Goal: Information Seeking & Learning: Understand process/instructions

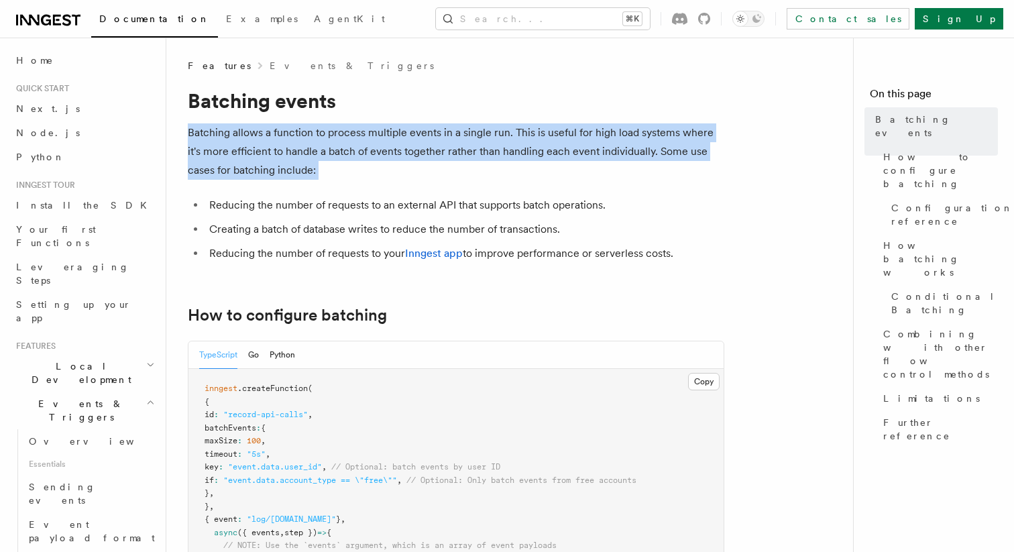
drag, startPoint x: 187, startPoint y: 139, endPoint x: 207, endPoint y: 193, distance: 57.9
drag, startPoint x: 209, startPoint y: 187, endPoint x: 192, endPoint y: 132, distance: 57.7
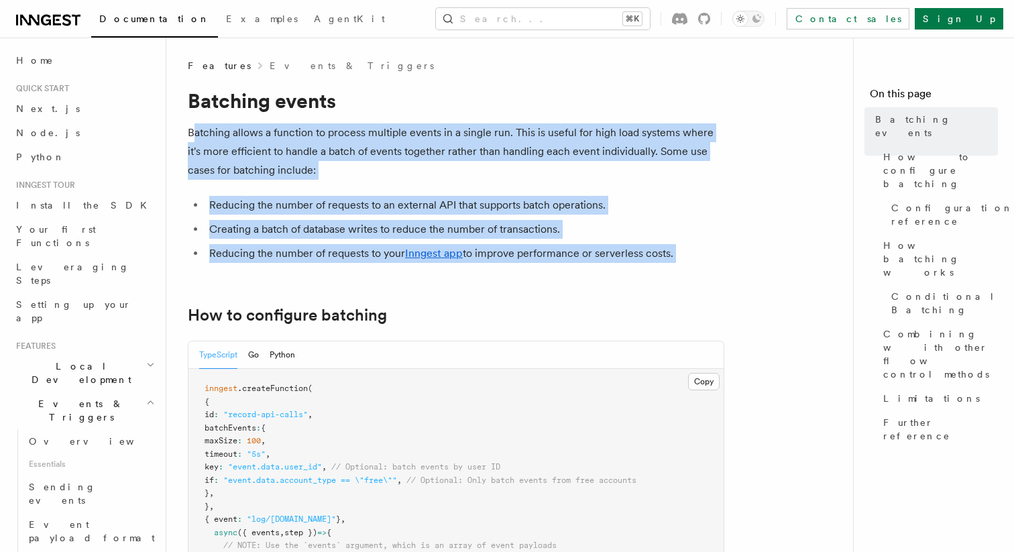
drag, startPoint x: 192, startPoint y: 132, endPoint x: 267, endPoint y: 286, distance: 170.9
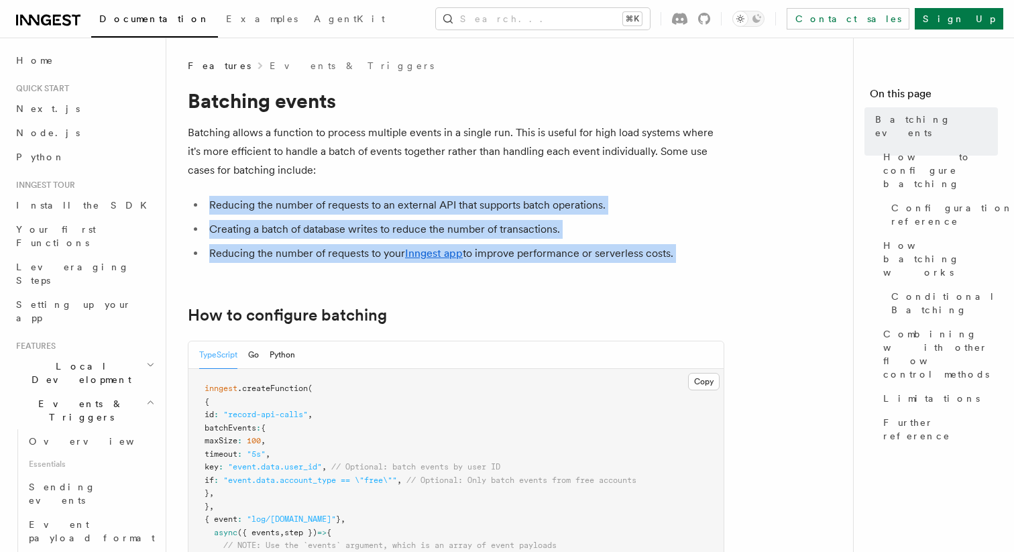
drag, startPoint x: 267, startPoint y: 271, endPoint x: 237, endPoint y: 179, distance: 97.3
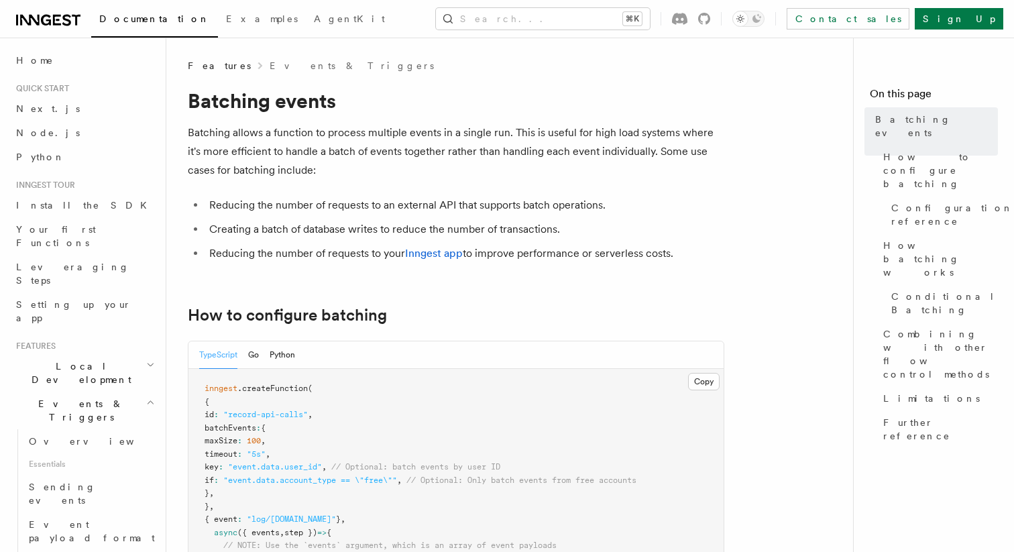
click at [234, 176] on p "Batching allows a function to process multiple events in a single run. This is …" at bounding box center [456, 151] width 536 height 56
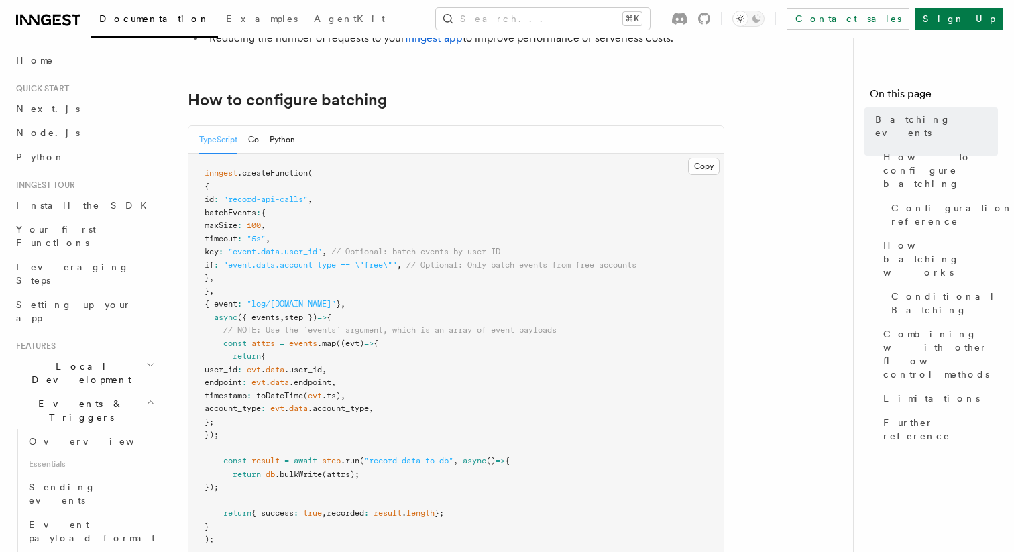
scroll to position [219, 0]
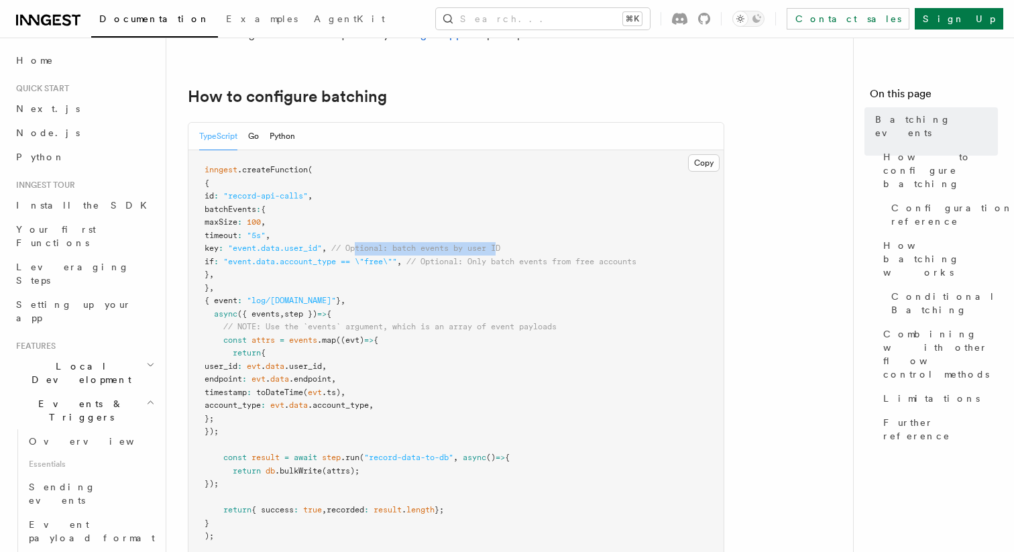
drag, startPoint x: 387, startPoint y: 248, endPoint x: 536, endPoint y: 250, distance: 148.8
click at [500, 250] on span "// Optional: batch events by user ID" at bounding box center [415, 247] width 169 height 9
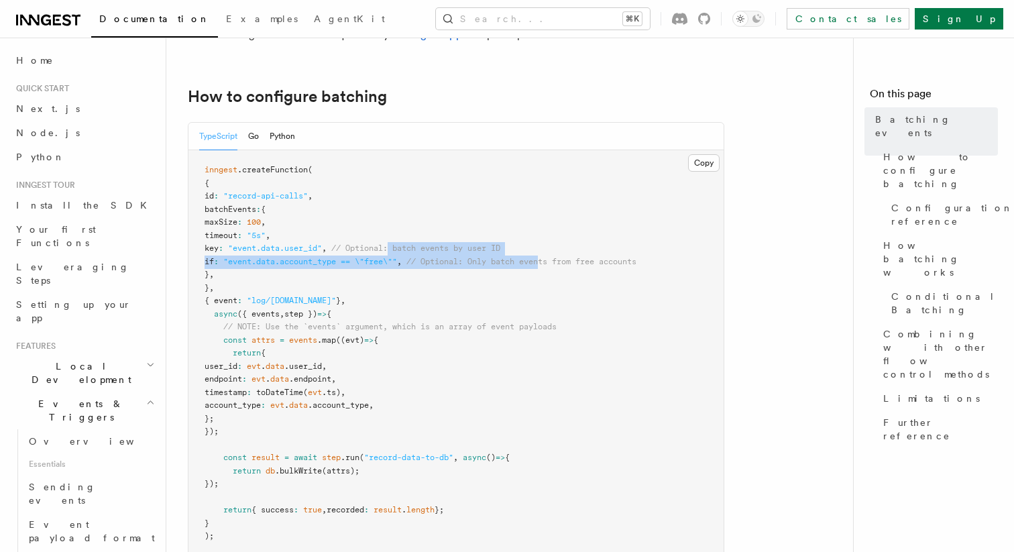
drag, startPoint x: 575, startPoint y: 256, endPoint x: 420, endPoint y: 251, distance: 155.6
click at [420, 251] on pre "inngest .createFunction ( { id : "record-api-calls" , batchEvents : { maxSize :…" at bounding box center [455, 353] width 535 height 406
click at [420, 251] on span "// Optional: batch events by user ID" at bounding box center [415, 247] width 169 height 9
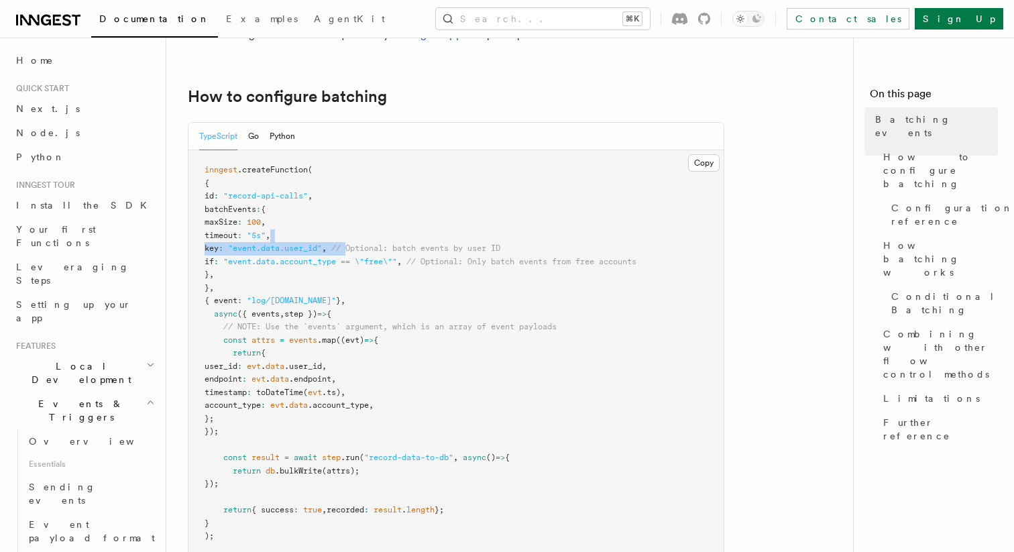
drag, startPoint x: 378, startPoint y: 249, endPoint x: 611, endPoint y: 239, distance: 233.5
click at [615, 238] on pre "inngest .createFunction ( { id : "record-api-calls" , batchEvents : { maxSize :…" at bounding box center [455, 353] width 535 height 406
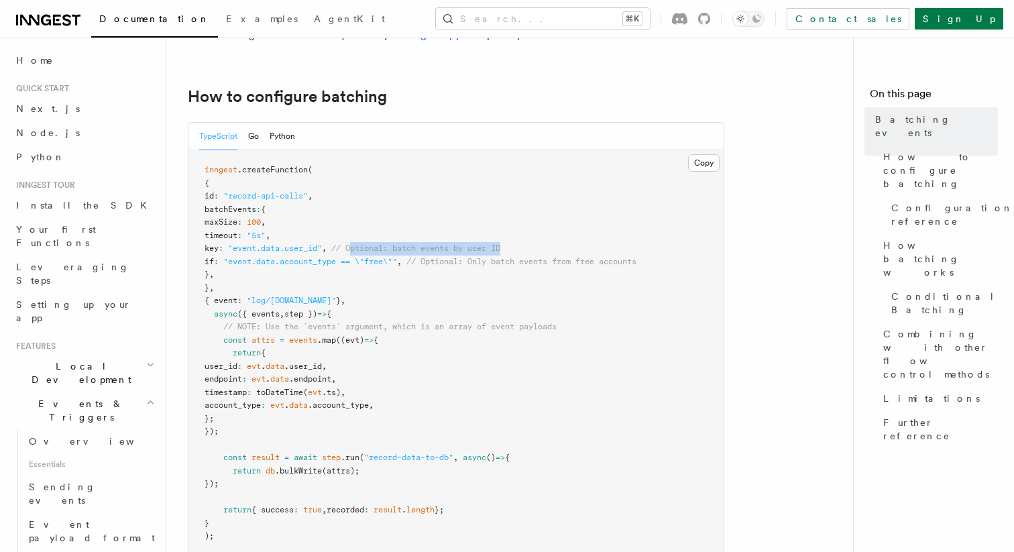
drag, startPoint x: 603, startPoint y: 246, endPoint x: 381, endPoint y: 248, distance: 221.2
click at [381, 249] on pre "inngest .createFunction ( { id : "record-api-calls" , batchEvents : { maxSize :…" at bounding box center [455, 353] width 535 height 406
click at [381, 248] on span "// Optional: batch events by user ID" at bounding box center [415, 247] width 169 height 9
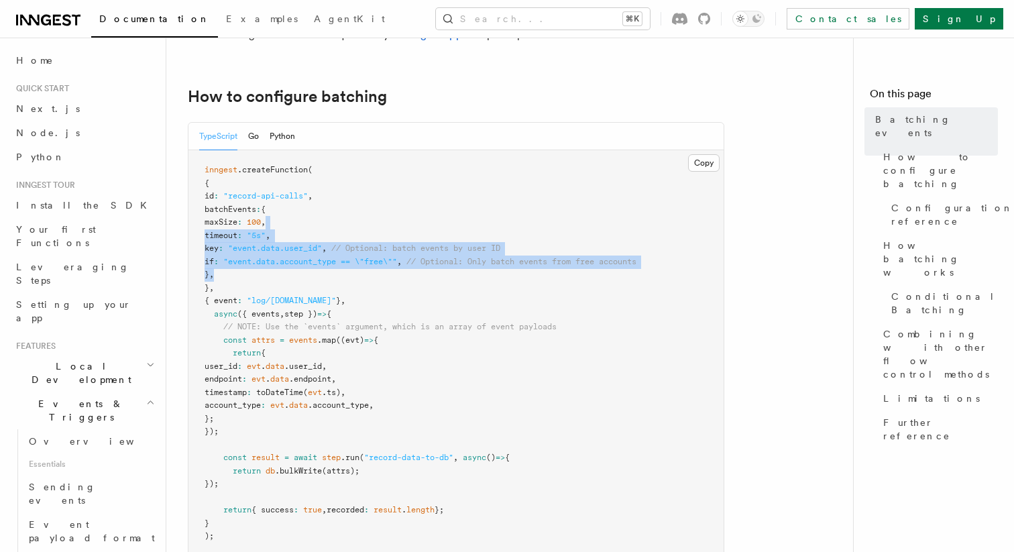
drag, startPoint x: 408, startPoint y: 276, endPoint x: 406, endPoint y: 221, distance: 55.0
click at [406, 227] on pre "inngest .createFunction ( { id : "record-api-calls" , batchEvents : { maxSize :…" at bounding box center [455, 353] width 535 height 406
drag, startPoint x: 406, startPoint y: 220, endPoint x: 406, endPoint y: 266, distance: 46.3
click at [406, 265] on pre "inngest .createFunction ( { id : "record-api-calls" , batchEvents : { maxSize :…" at bounding box center [455, 353] width 535 height 406
click at [397, 266] on span ""event.data.account_type == \"free\""" at bounding box center [310, 261] width 174 height 9
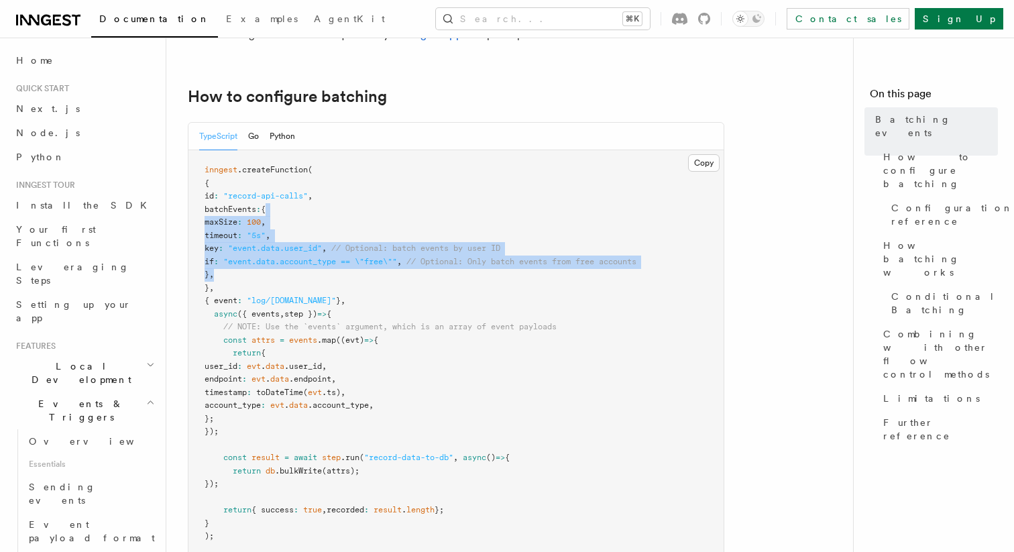
drag, startPoint x: 408, startPoint y: 280, endPoint x: 398, endPoint y: 203, distance: 77.0
click at [398, 204] on pre "inngest .createFunction ( { id : "record-api-calls" , batchEvents : { maxSize :…" at bounding box center [455, 353] width 535 height 406
drag, startPoint x: 398, startPoint y: 203, endPoint x: 398, endPoint y: 272, distance: 69.0
click at [398, 271] on pre "inngest .createFunction ( { id : "record-api-calls" , batchEvents : { maxSize :…" at bounding box center [455, 353] width 535 height 406
click at [398, 272] on pre "inngest .createFunction ( { id : "record-api-calls" , batchEvents : { maxSize :…" at bounding box center [455, 353] width 535 height 406
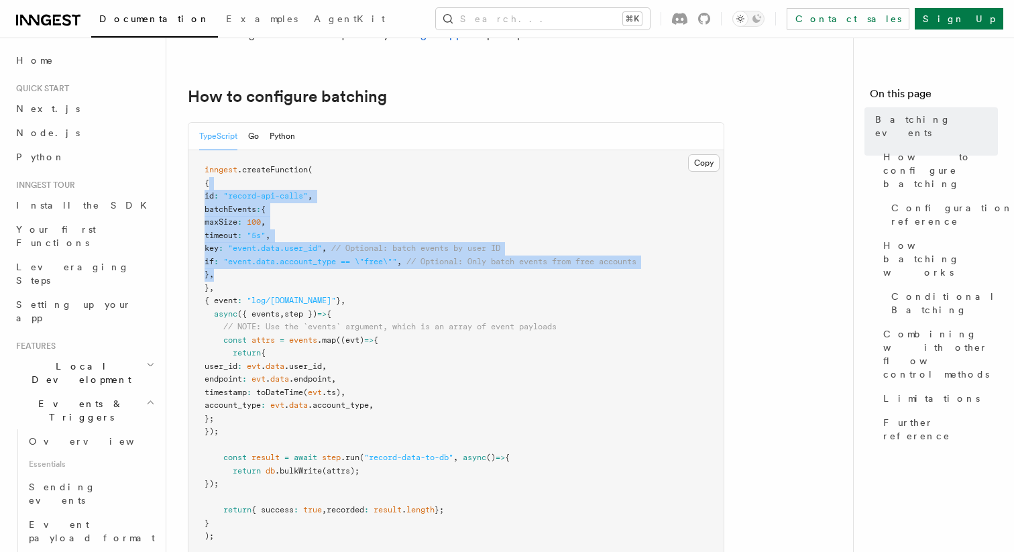
drag, startPoint x: 399, startPoint y: 278, endPoint x: 389, endPoint y: 176, distance: 101.7
click at [389, 178] on pre "inngest .createFunction ( { id : "record-api-calls" , batchEvents : { maxSize :…" at bounding box center [455, 353] width 535 height 406
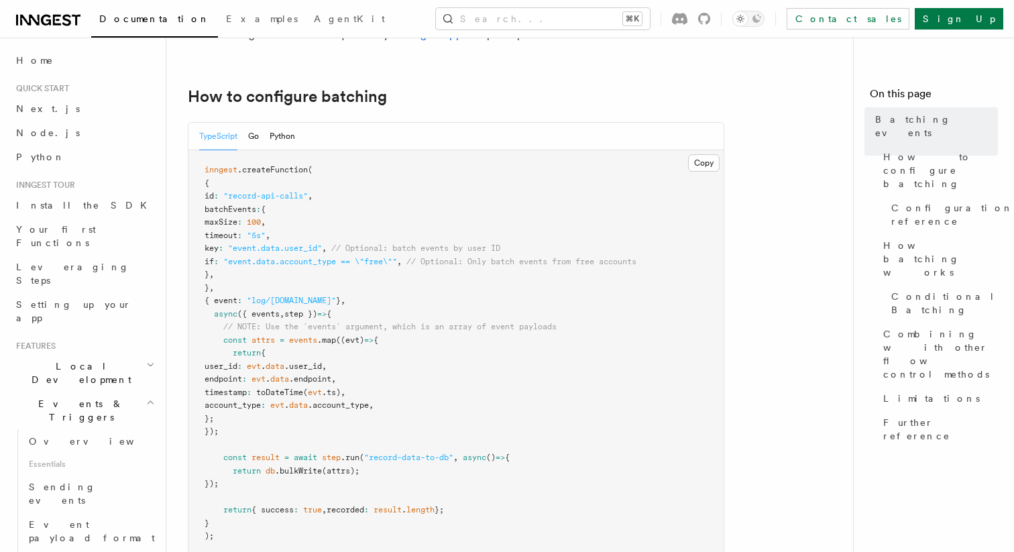
click at [389, 176] on pre "inngest .createFunction ( { id : "record-api-calls" , batchEvents : { maxSize :…" at bounding box center [455, 353] width 535 height 406
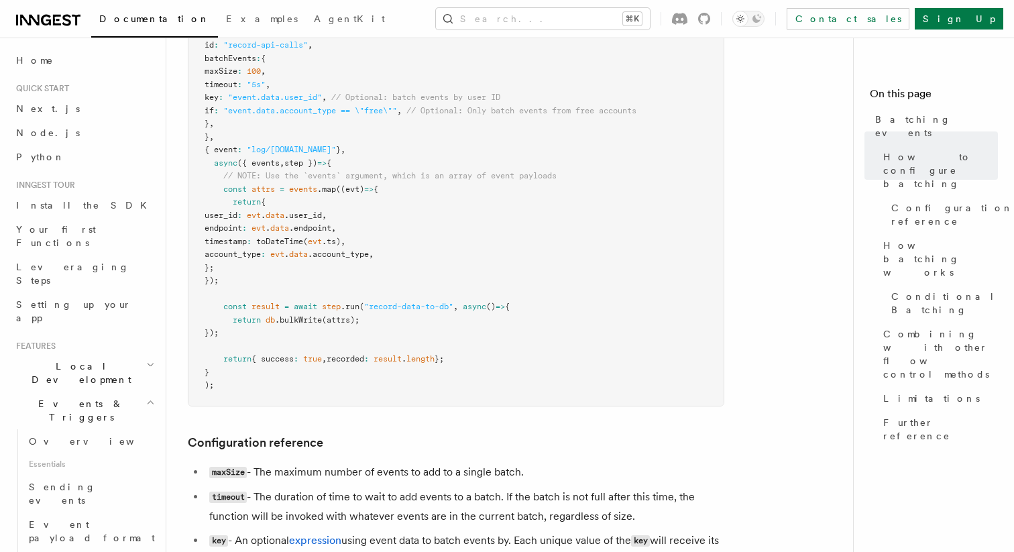
scroll to position [359, 0]
